Goal: Communication & Community: Participate in discussion

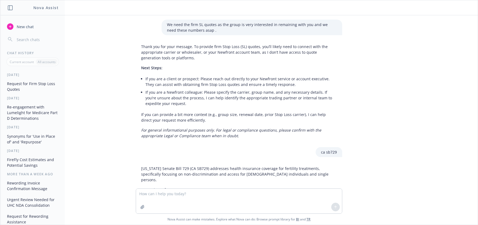
scroll to position [312, 0]
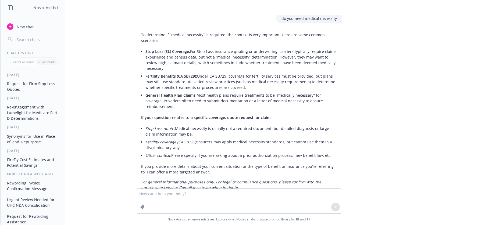
click at [375, 56] on div "We need the firm SL quotes as the group is very interested in remaining with yo…" at bounding box center [238, 101] width 477 height 173
